Goal: Information Seeking & Learning: Learn about a topic

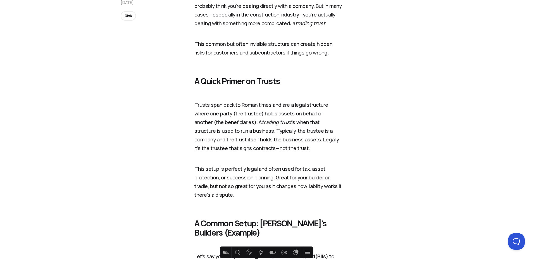
scroll to position [419, 0]
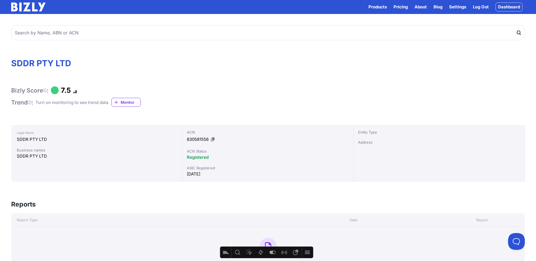
click at [436, 5] on link "Blog" at bounding box center [437, 7] width 9 height 7
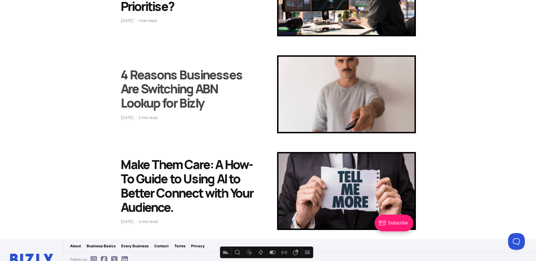
scroll to position [514, 0]
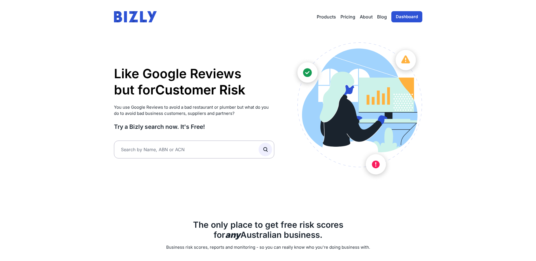
scroll to position [720, 0]
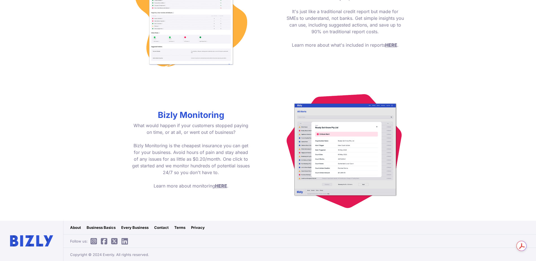
click at [109, 229] on link "Business Basics" at bounding box center [101, 227] width 29 height 6
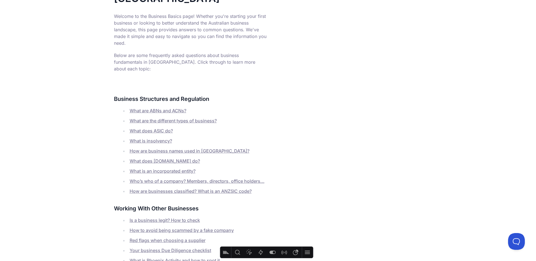
scroll to position [85, 0]
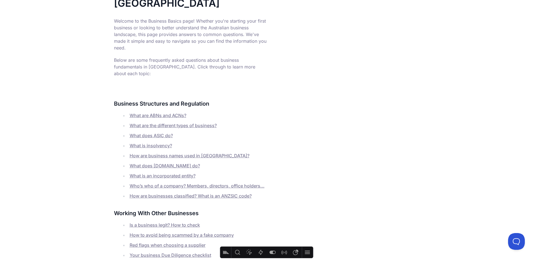
click at [400, 78] on div "Business Basics in [GEOGRAPHIC_DATA] Welcome to the Business Basics page! Wheth…" at bounding box center [268, 153] width 308 height 335
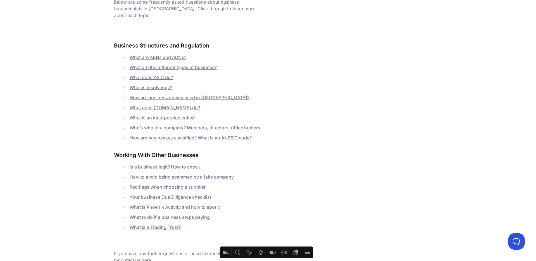
scroll to position [179, 0]
